Goal: Information Seeking & Learning: Learn about a topic

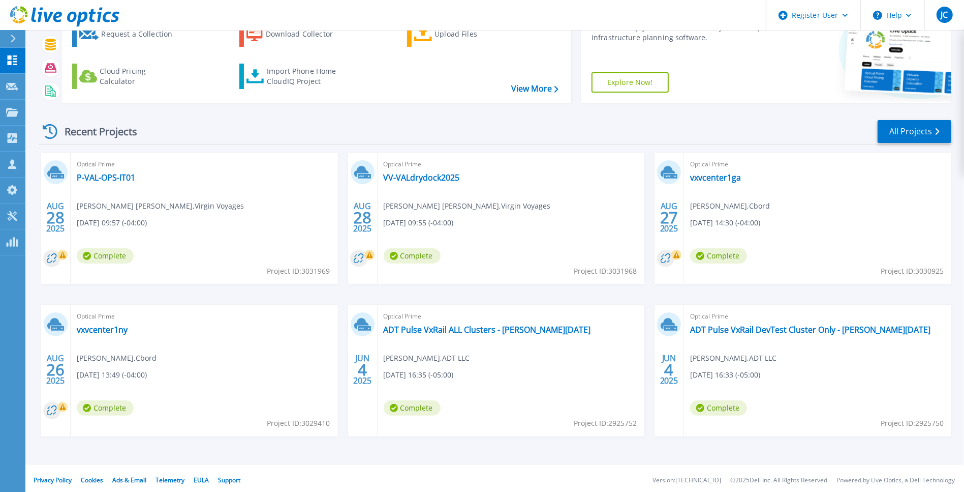
scroll to position [71, 0]
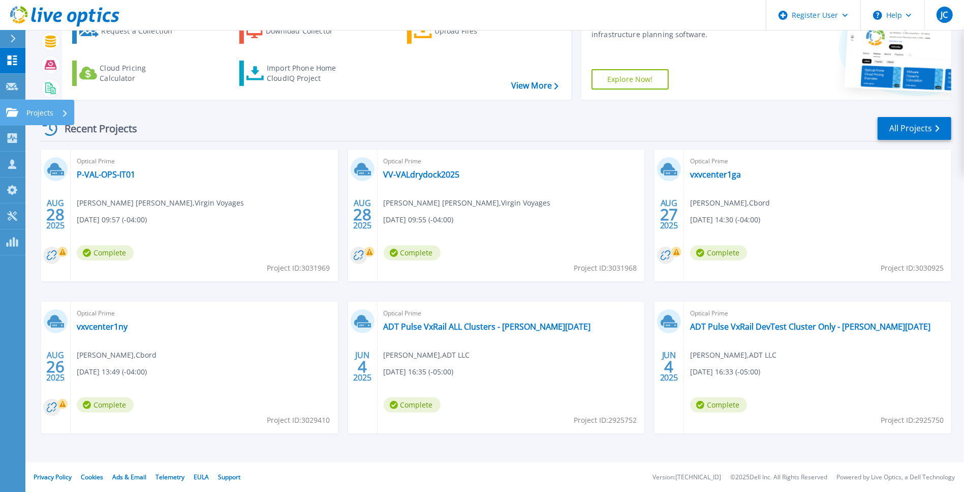
click at [15, 114] on icon at bounding box center [12, 112] width 12 height 9
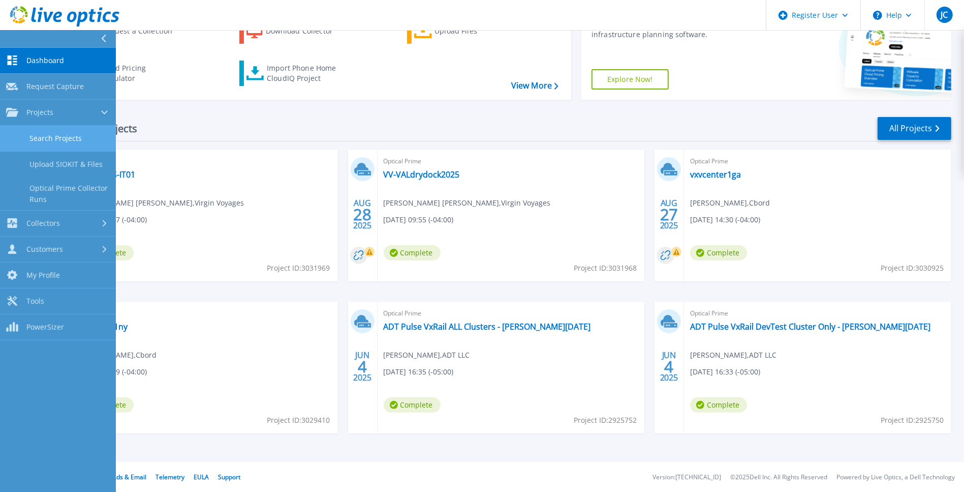
click at [57, 138] on link "Search Projects" at bounding box center [58, 139] width 116 height 26
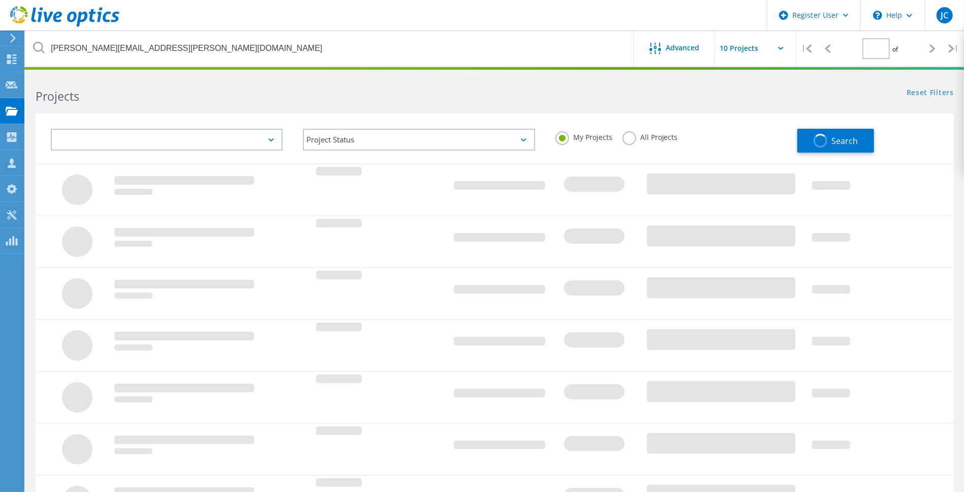
type input "1"
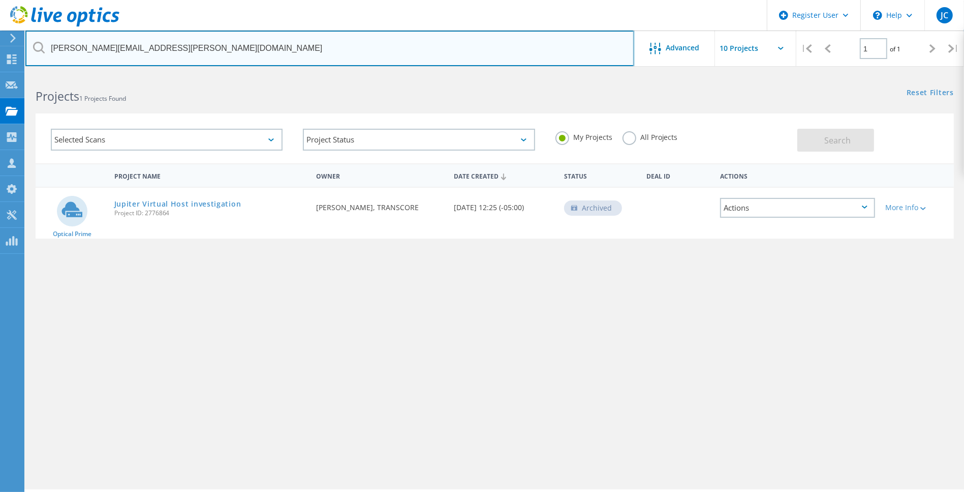
drag, startPoint x: 173, startPoint y: 47, endPoint x: -213, endPoint y: 34, distance: 386.0
click at [0, 34] on html "Register User \n Help Explore Helpful Articles Contact Support JC Dell User Jes…" at bounding box center [482, 259] width 964 height 519
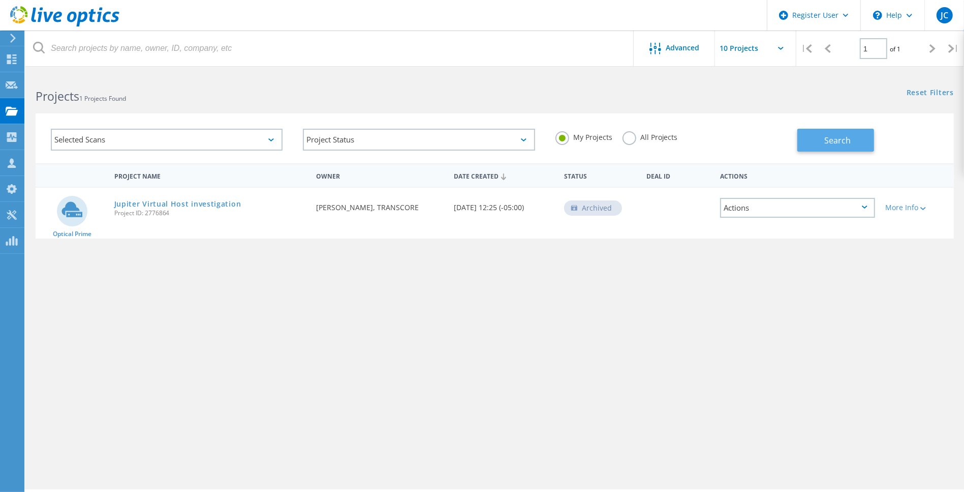
click at [833, 142] on span "Search" at bounding box center [838, 140] width 26 height 11
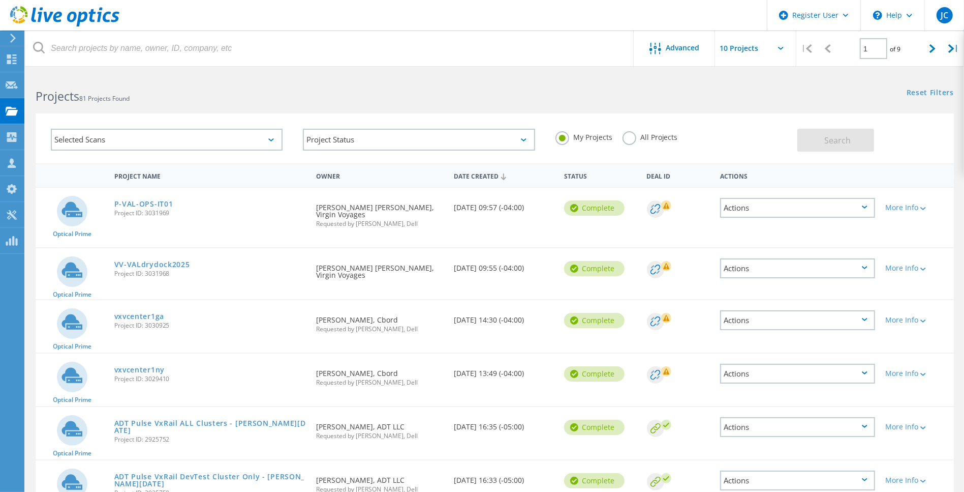
click at [779, 49] on icon at bounding box center [781, 48] width 6 height 3
click at [781, 47] on icon at bounding box center [781, 48] width 6 height 3
click at [740, 51] on input "text" at bounding box center [766, 48] width 102 height 36
click at [755, 126] on div "Show 40 Projects" at bounding box center [766, 125] width 101 height 17
type input "Show 40 Projects"
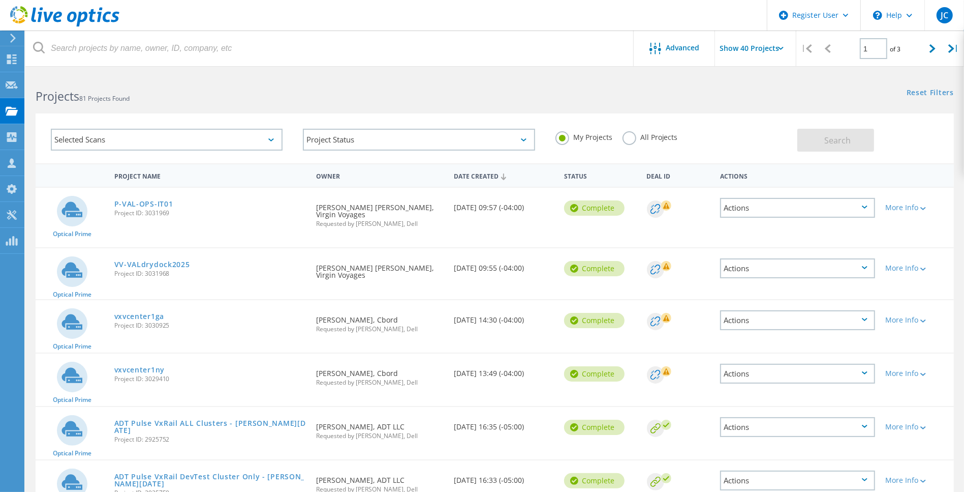
click at [137, 178] on div "Project Name" at bounding box center [210, 175] width 202 height 19
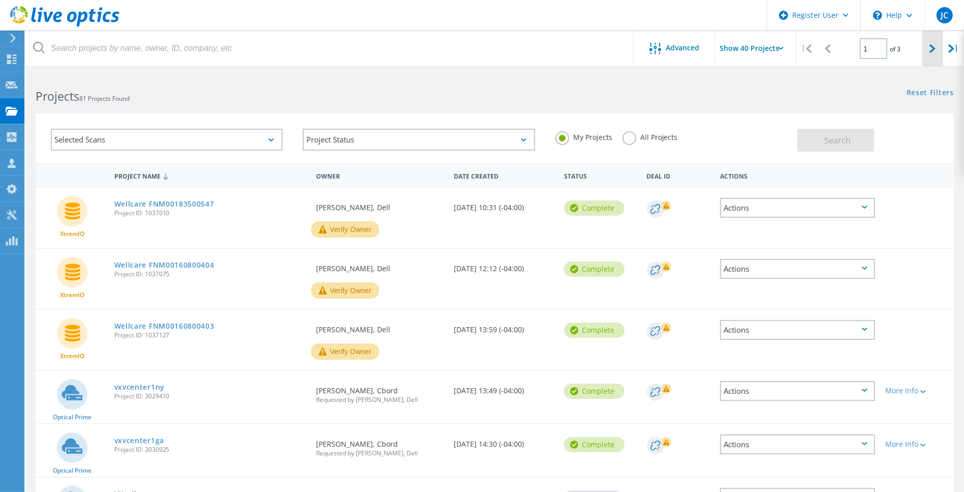
click at [926, 52] on div at bounding box center [933, 48] width 21 height 36
type input "2"
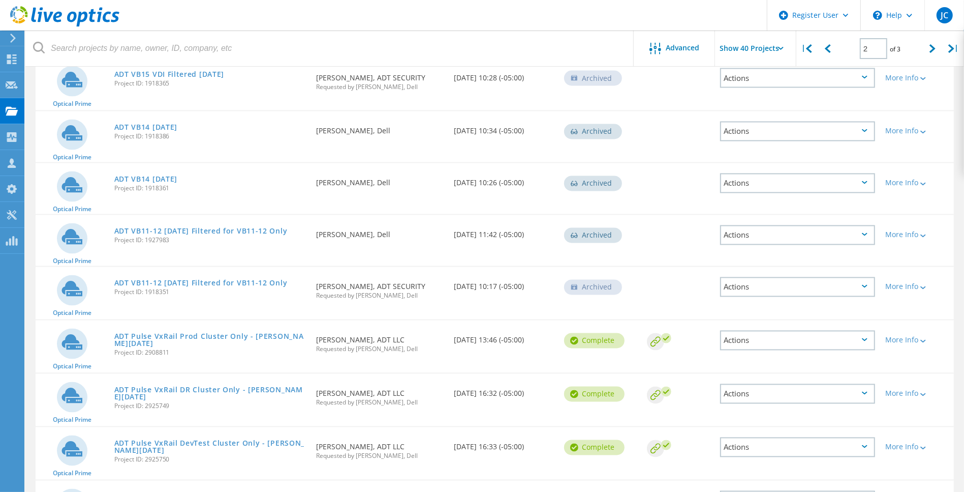
scroll to position [1709, 0]
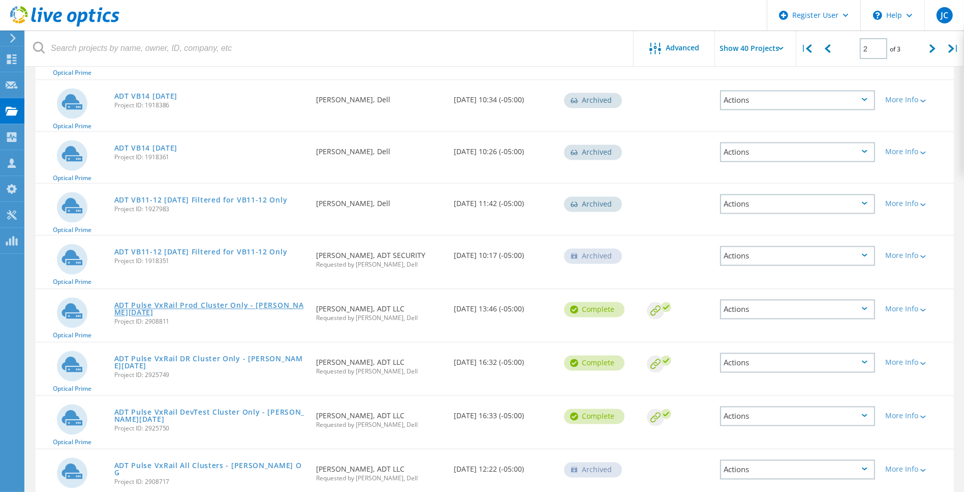
click at [266, 302] on link "ADT Pulse VxRail Prod Cluster Only - Jesse May 22 2025" at bounding box center [210, 309] width 192 height 14
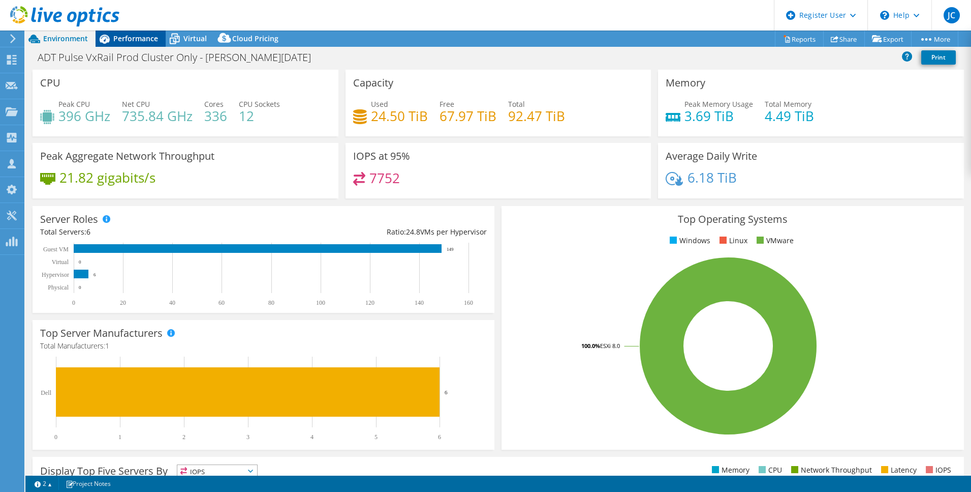
click at [131, 40] on span "Performance" at bounding box center [135, 39] width 45 height 10
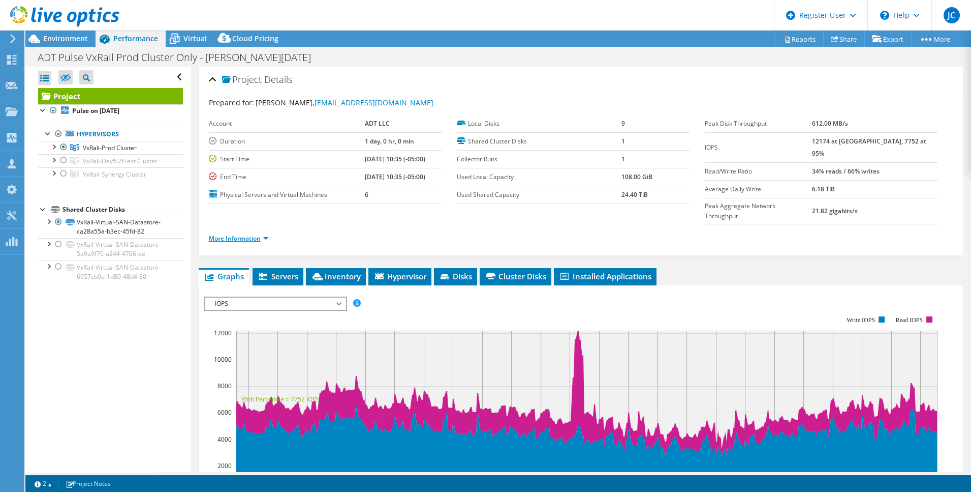
click at [268, 234] on link "More Information" at bounding box center [238, 238] width 59 height 9
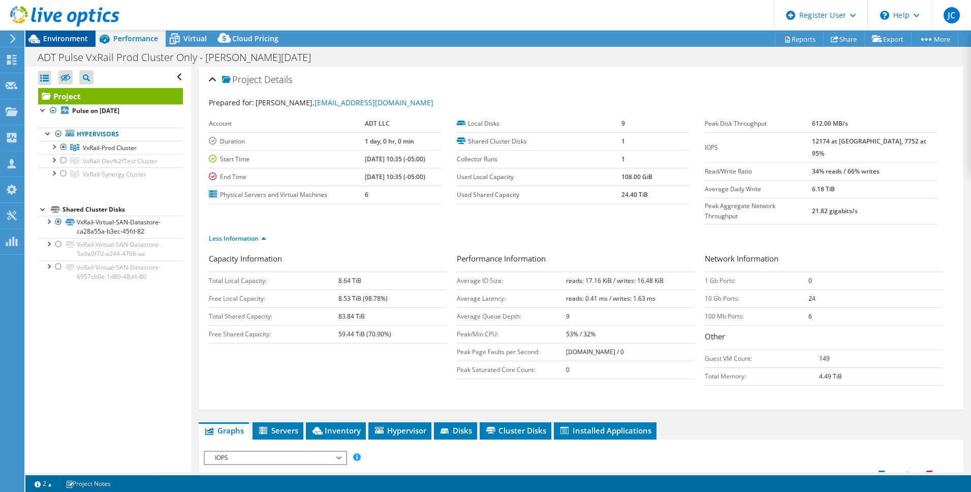
click at [58, 44] on div "Environment" at bounding box center [60, 38] width 70 height 16
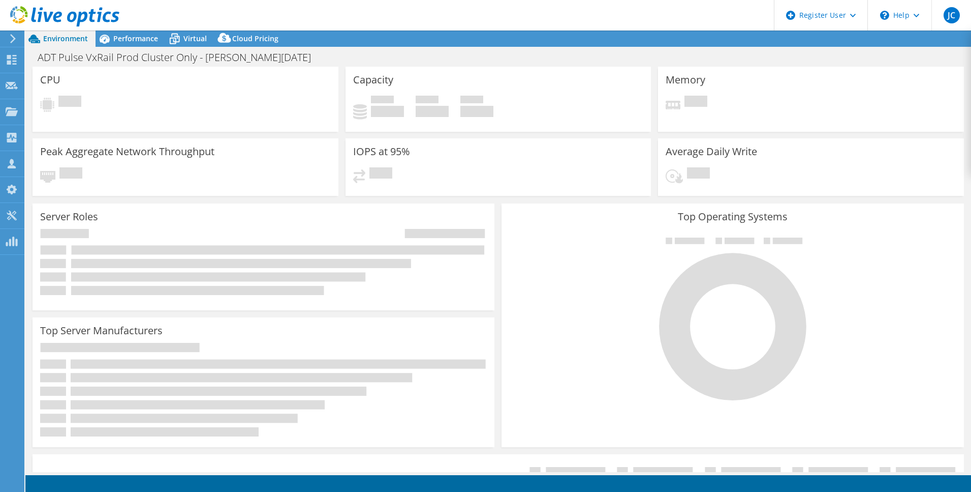
select select "USD"
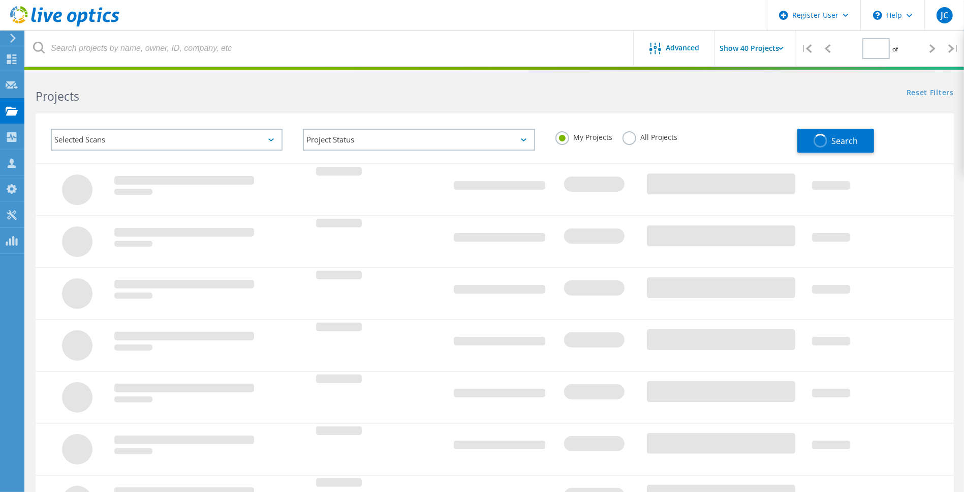
scroll to position [229, 0]
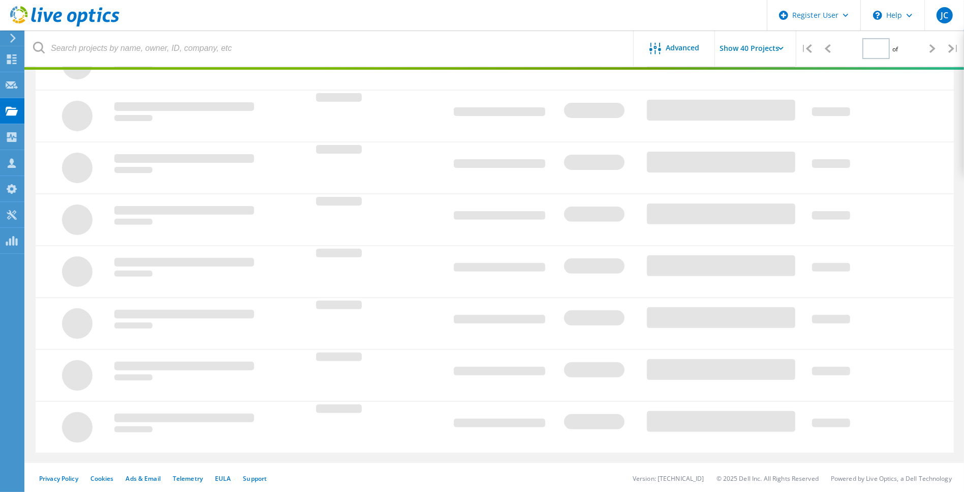
type input "2"
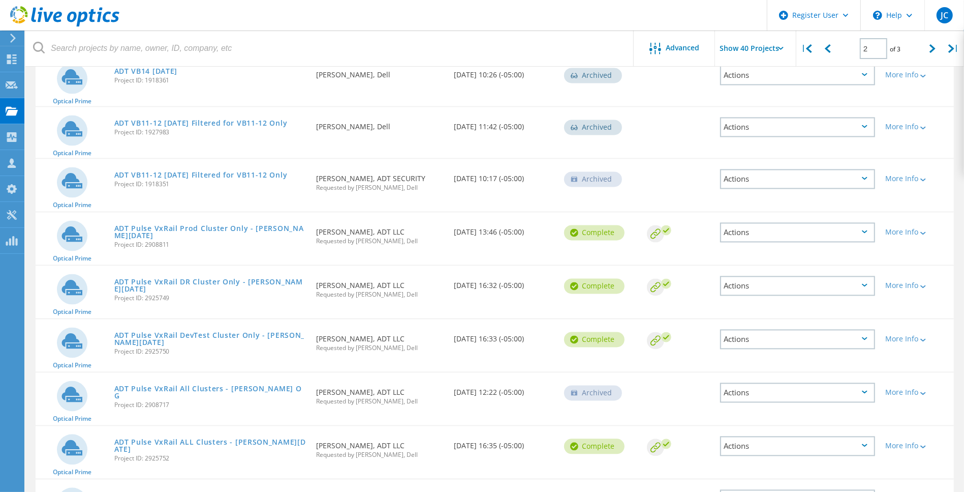
scroll to position [1800, 0]
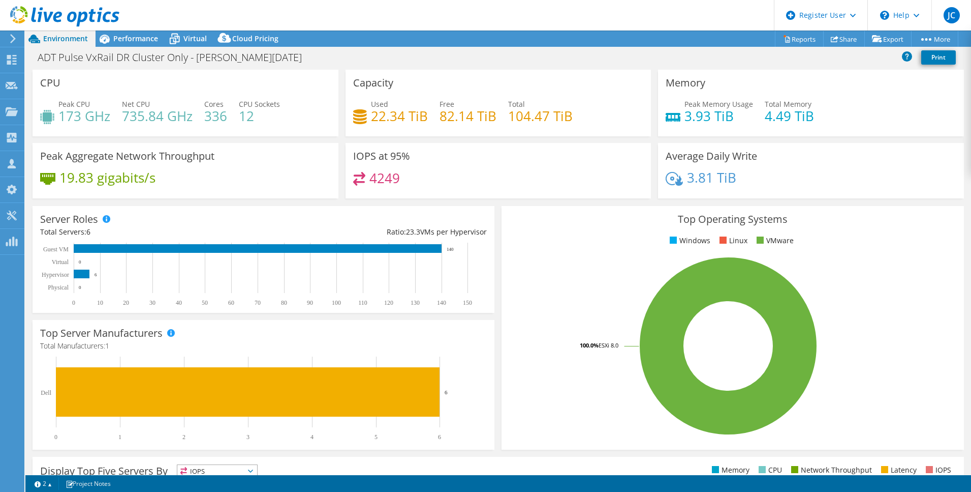
select select "USD"
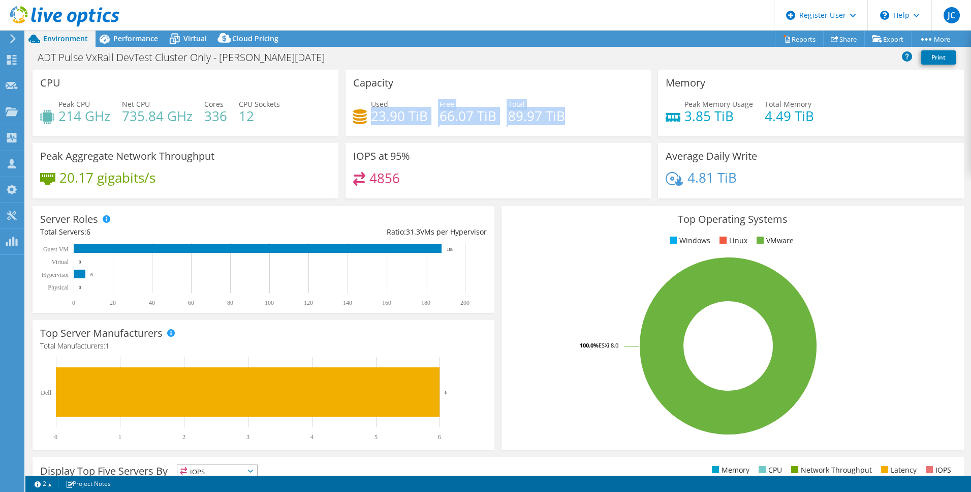
drag, startPoint x: 370, startPoint y: 107, endPoint x: 569, endPoint y: 114, distance: 198.9
click at [569, 114] on div "Used 23.90 TiB Free 66.07 TiB Total 89.97 TiB" at bounding box center [498, 115] width 291 height 33
copy div "23.90 TiB Free 66.07 TiB Total 89.97 TiB"
click at [433, 72] on div "Capacity Used 23.90 TiB Free 66.07 TiB Total 89.97 TiB" at bounding box center [499, 103] width 306 height 67
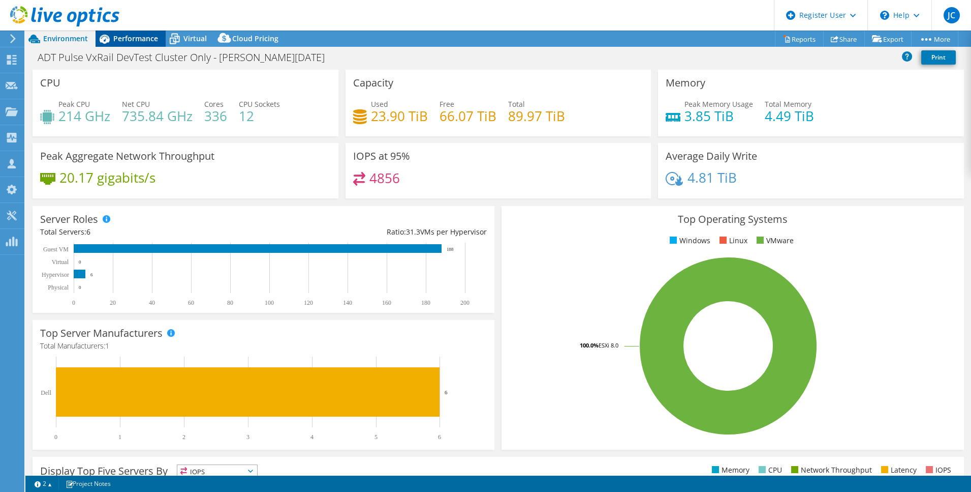
click at [143, 46] on div "Performance" at bounding box center [131, 38] width 70 height 16
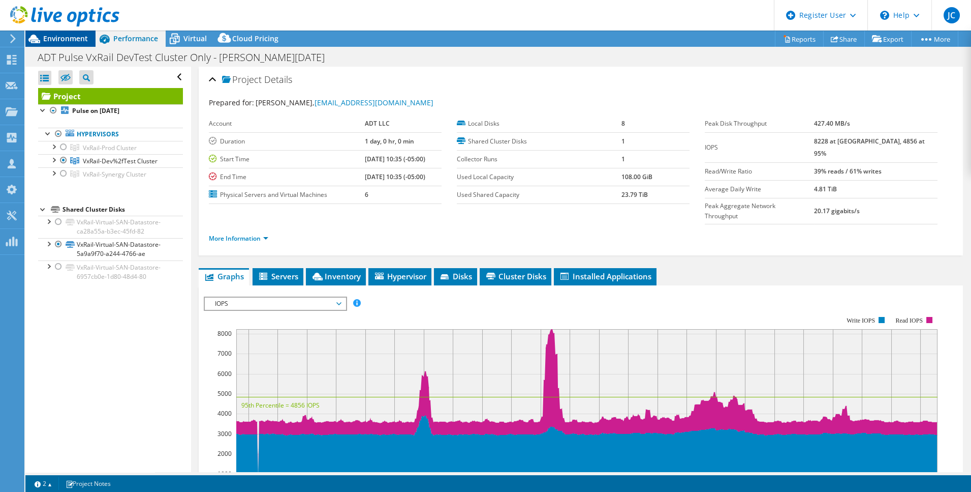
click at [64, 42] on span "Environment" at bounding box center [65, 39] width 45 height 10
